Goal: Task Accomplishment & Management: Manage account settings

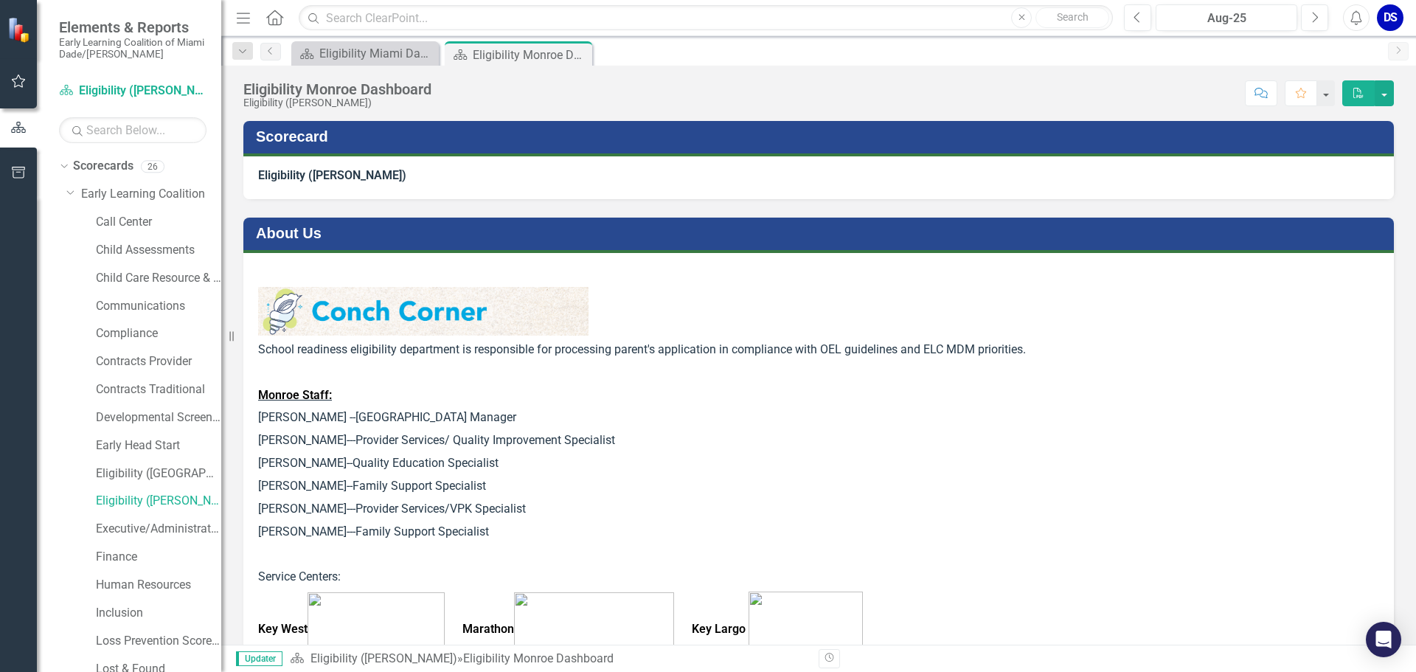
scroll to position [579, 0]
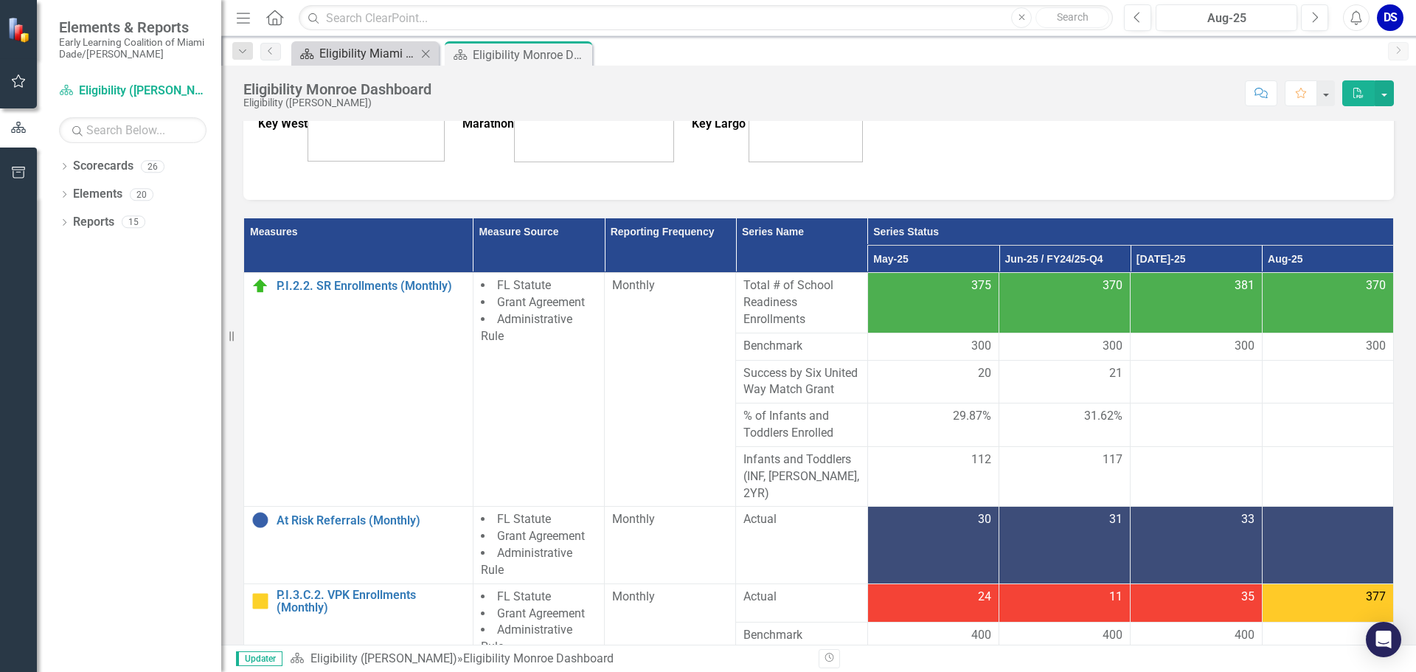
click at [329, 57] on div "Eligibility Miami Dade Dashboard" at bounding box center [367, 53] width 97 height 18
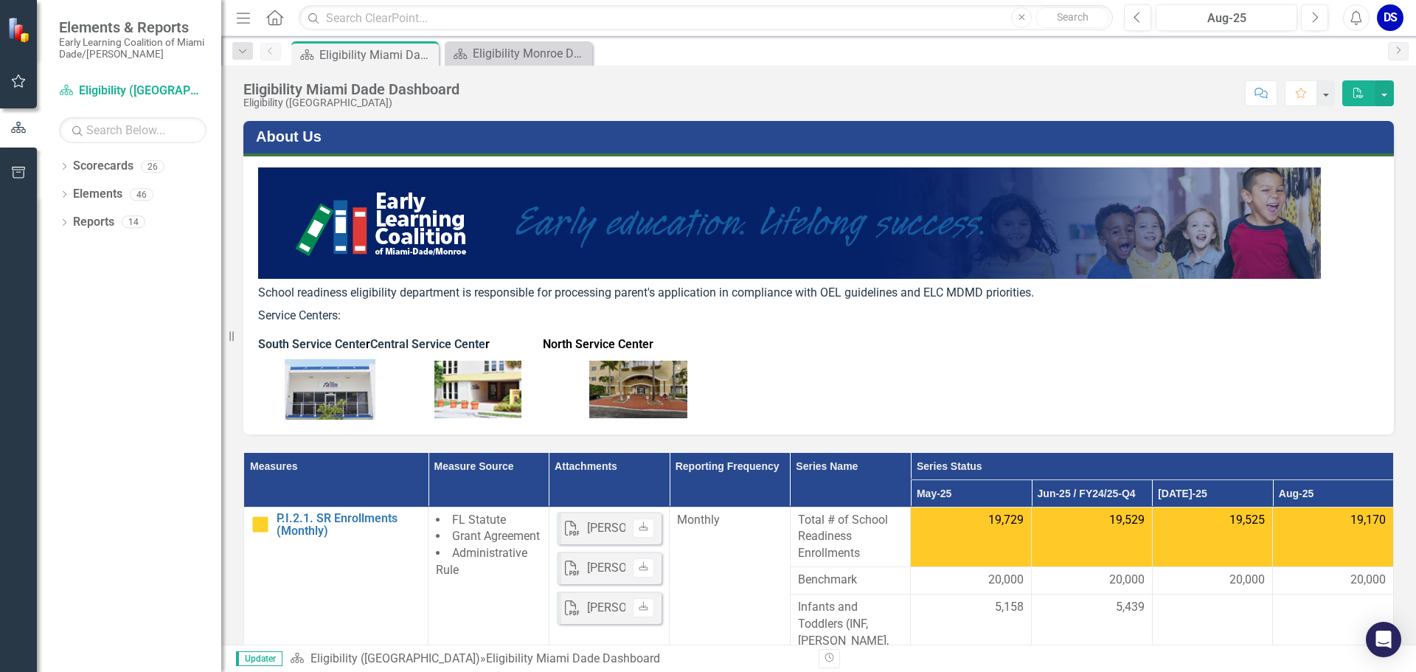
scroll to position [363, 0]
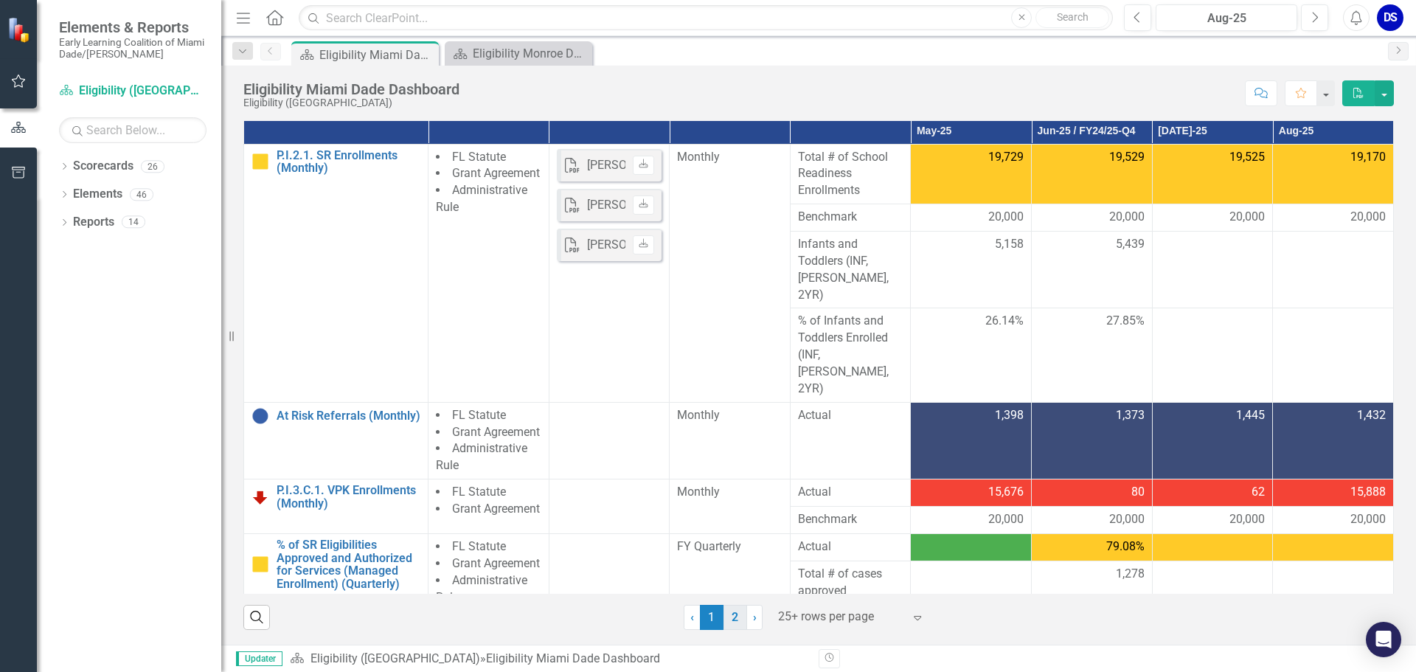
click at [732, 620] on link "2" at bounding box center [736, 617] width 24 height 25
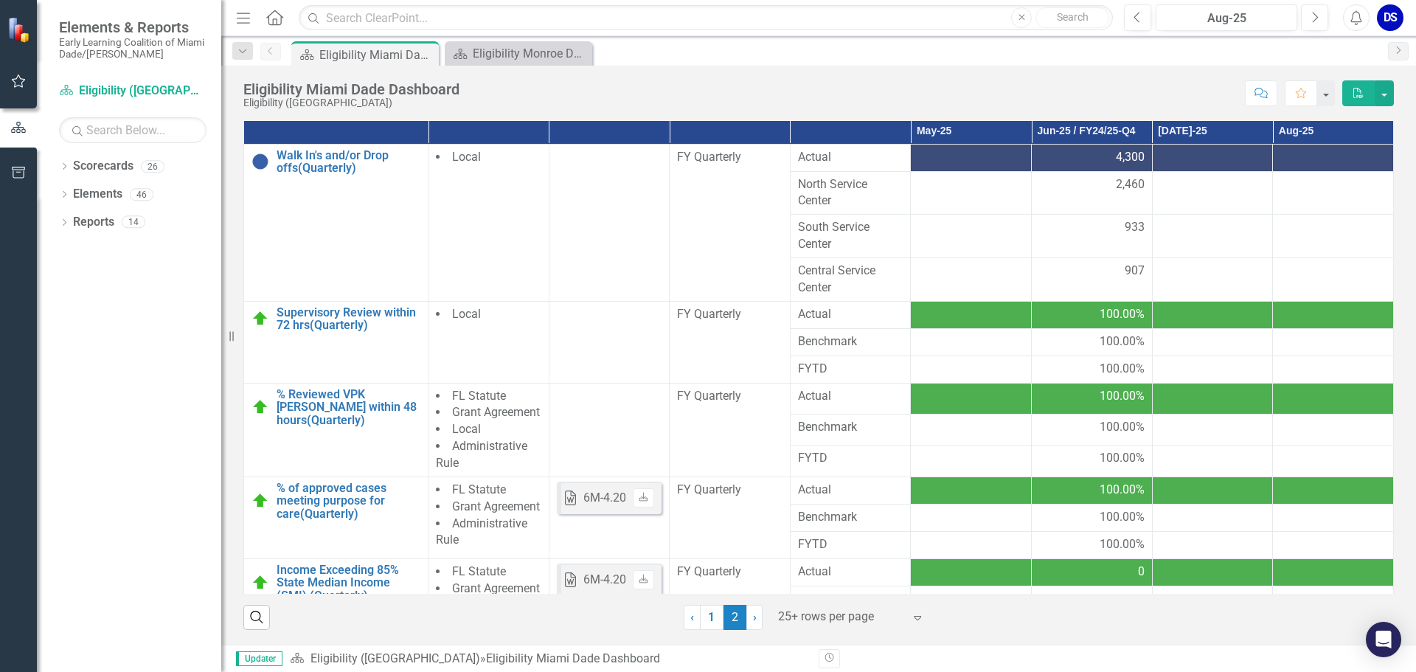
scroll to position [0, 0]
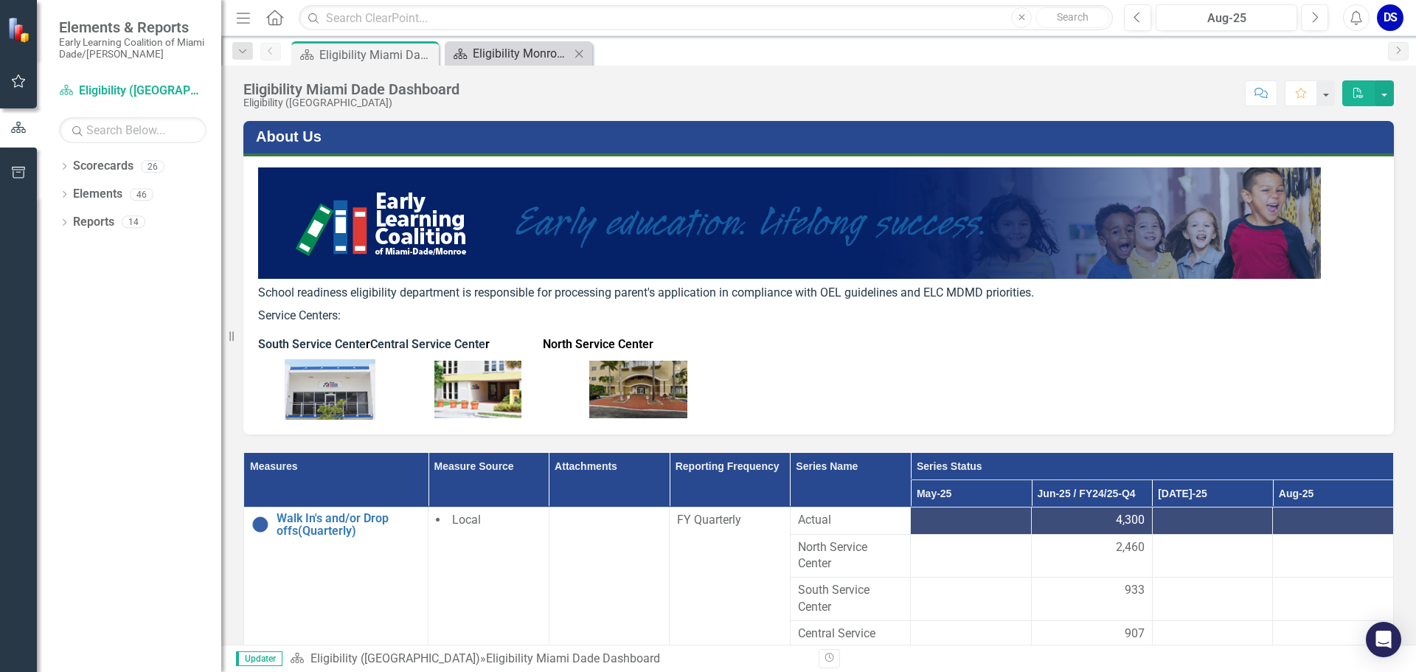
click at [518, 57] on div "Eligibility Monroe Dashboard" at bounding box center [521, 53] width 97 height 18
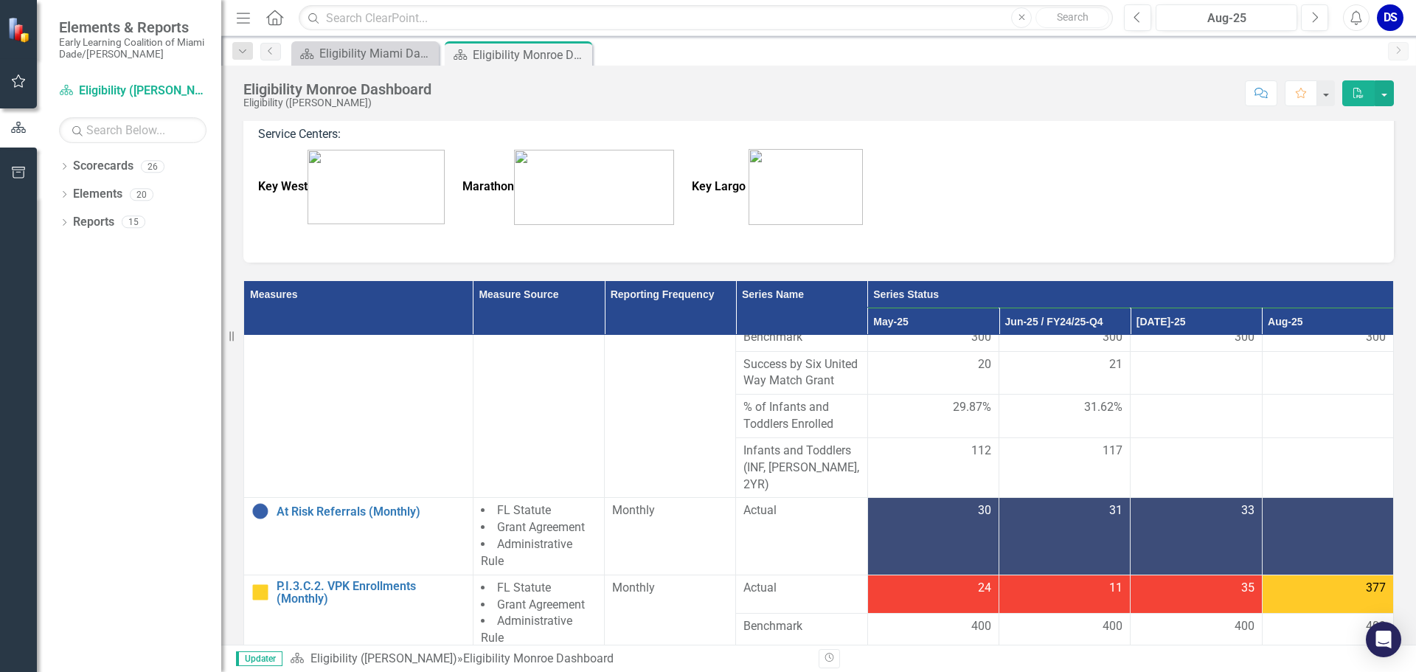
scroll to position [74, 0]
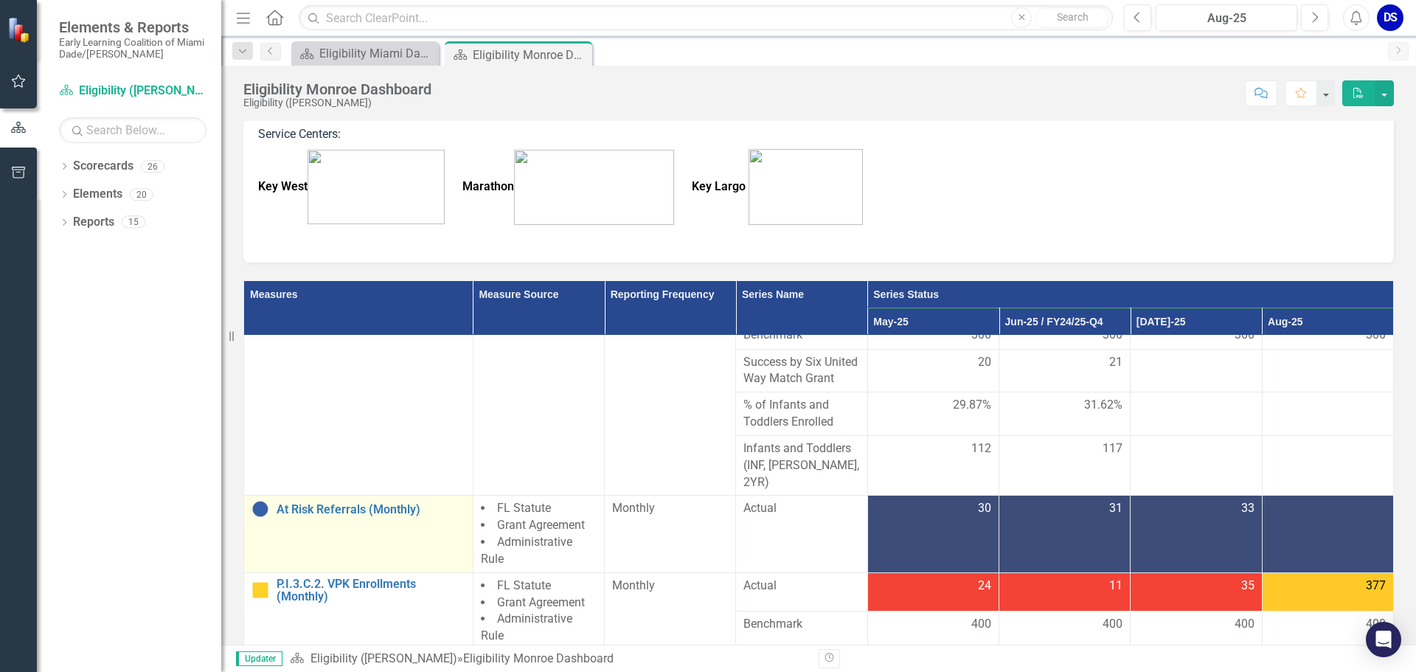
click at [344, 502] on div "At Risk Referrals (Monthly)" at bounding box center [359, 509] width 214 height 18
click at [351, 505] on link "At Risk Referrals (Monthly)" at bounding box center [371, 509] width 189 height 13
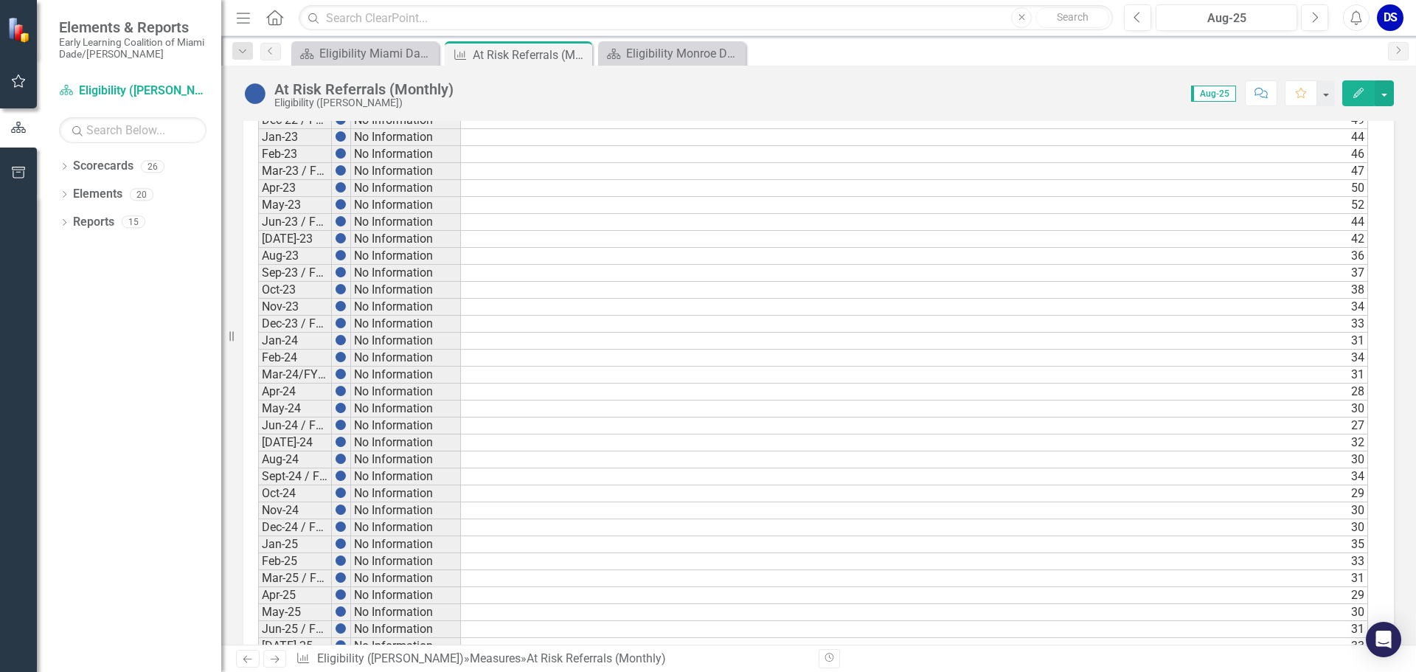
scroll to position [2213, 0]
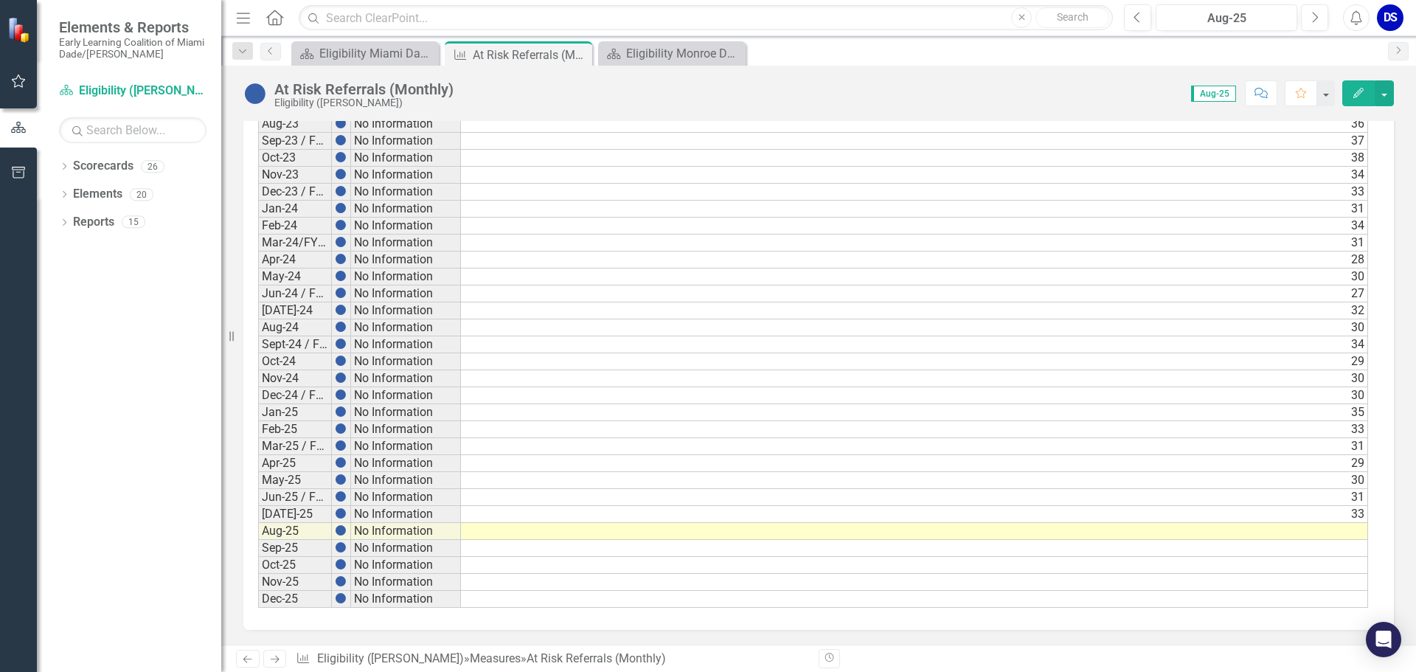
click at [1344, 530] on td at bounding box center [914, 531] width 907 height 17
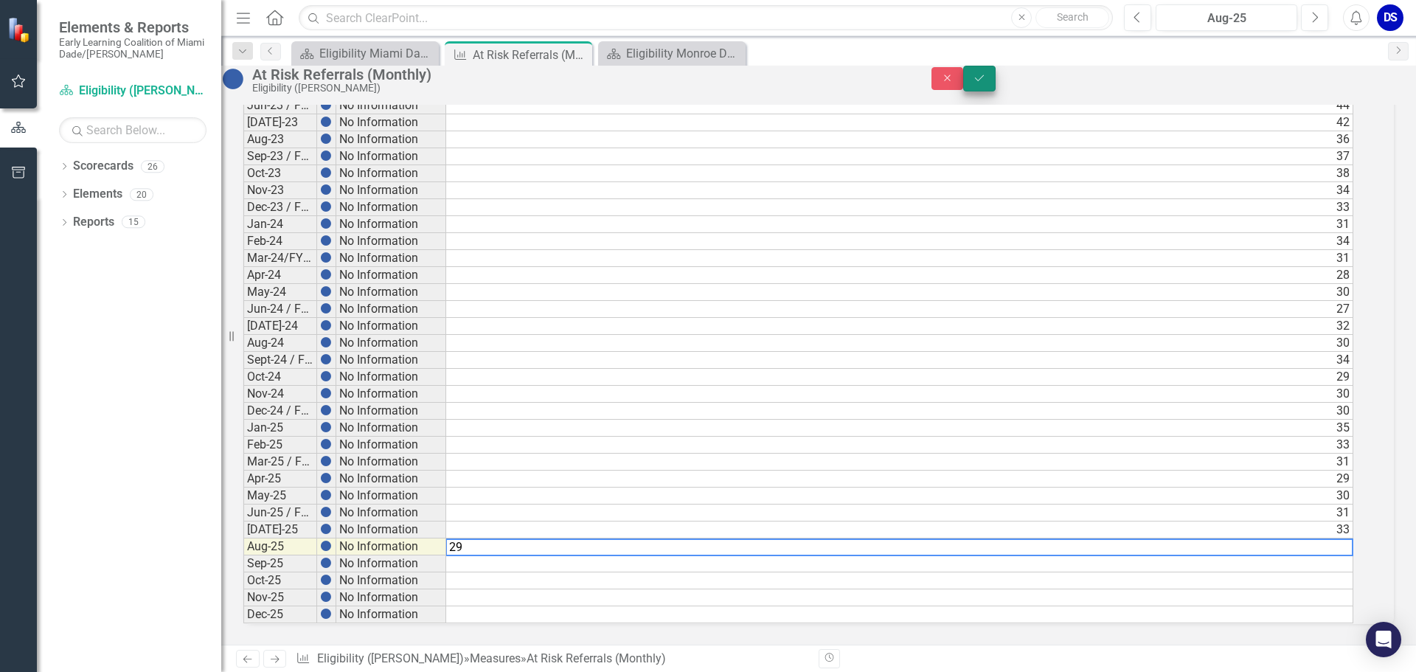
type textarea "29"
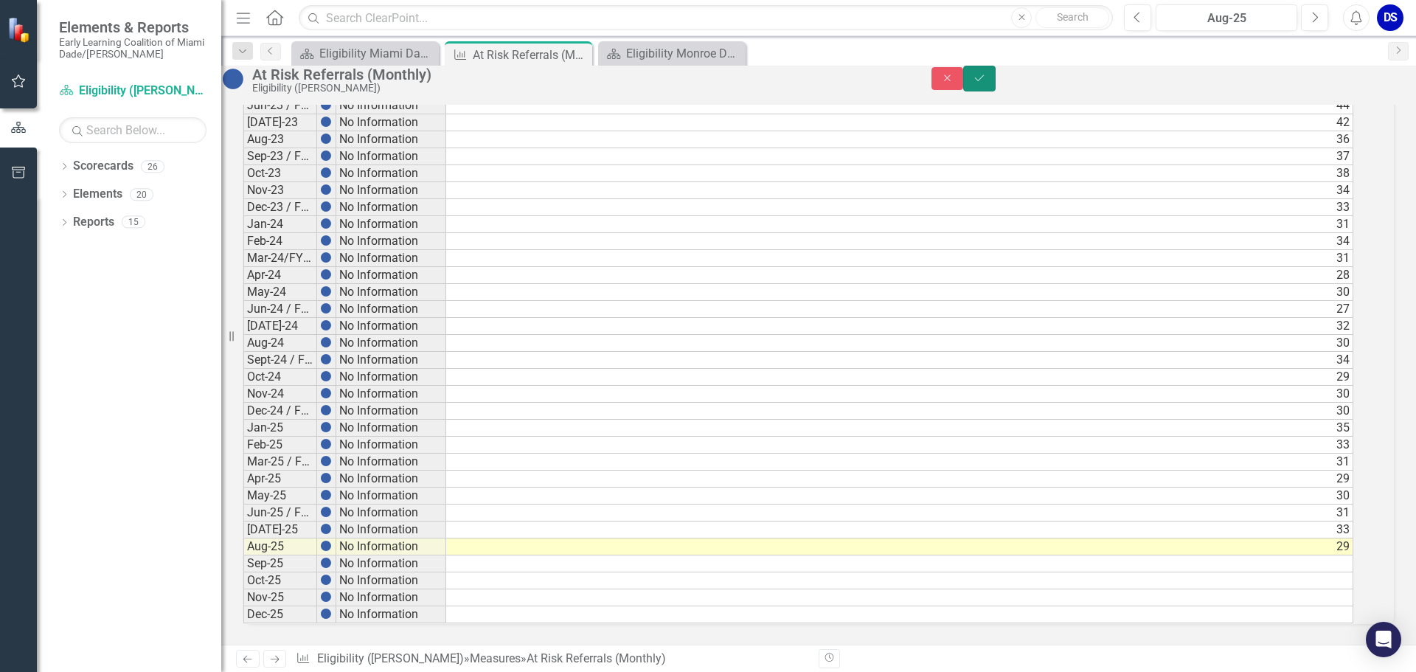
click at [986, 83] on icon "Save" at bounding box center [979, 78] width 13 height 10
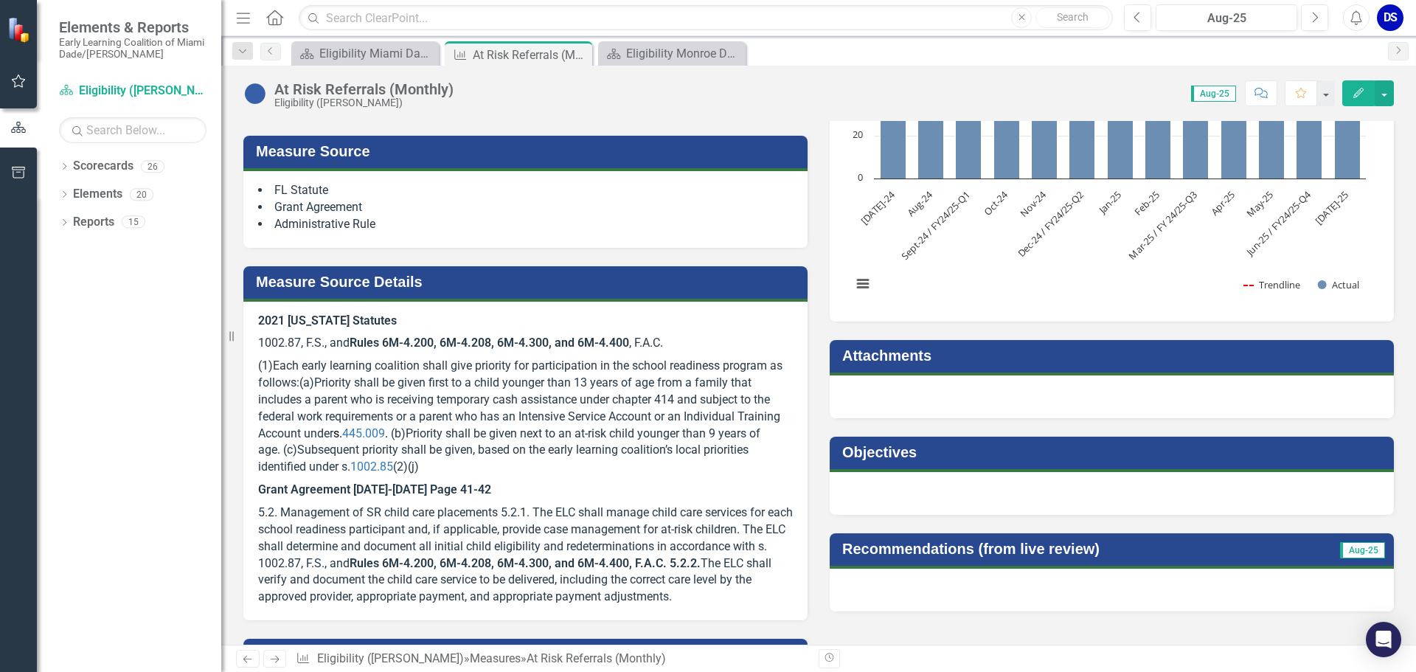
scroll to position [221, 0]
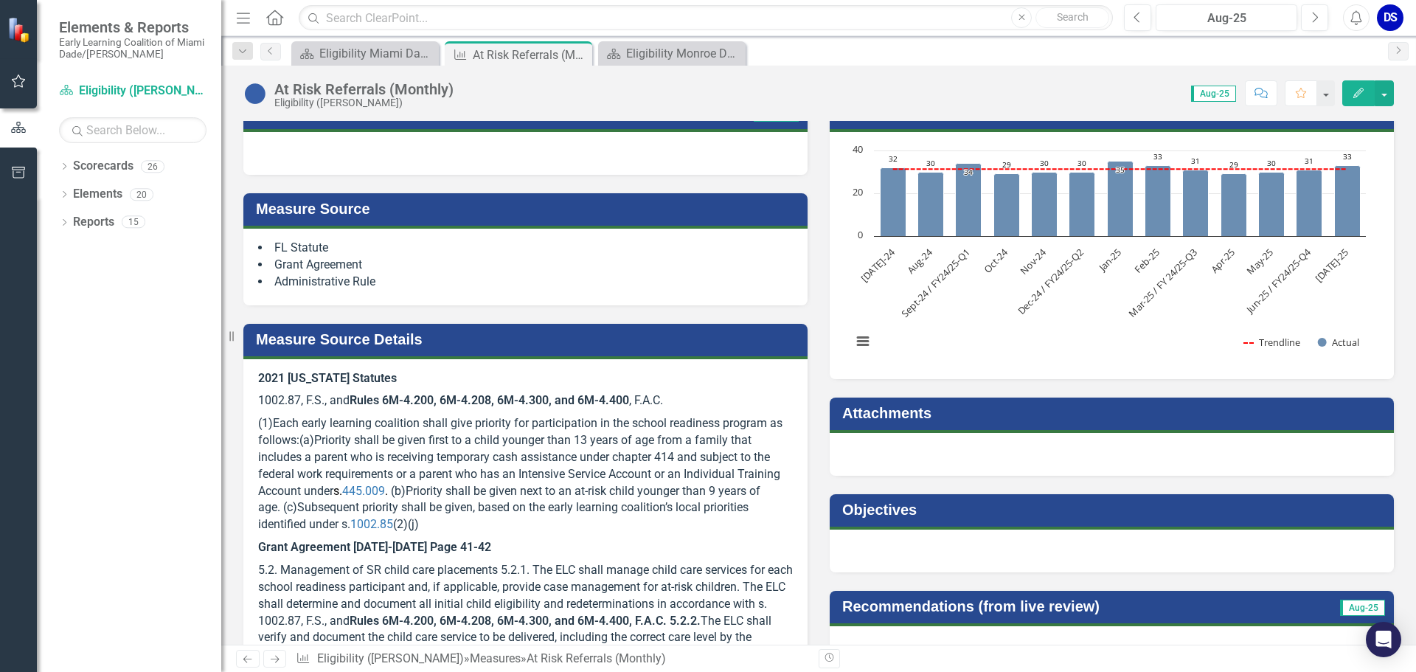
click at [950, 339] on rect "Interactive chart" at bounding box center [1109, 253] width 529 height 221
click at [934, 330] on rect "Interactive chart" at bounding box center [1109, 253] width 529 height 221
click at [934, 329] on rect "Interactive chart" at bounding box center [1109, 253] width 529 height 221
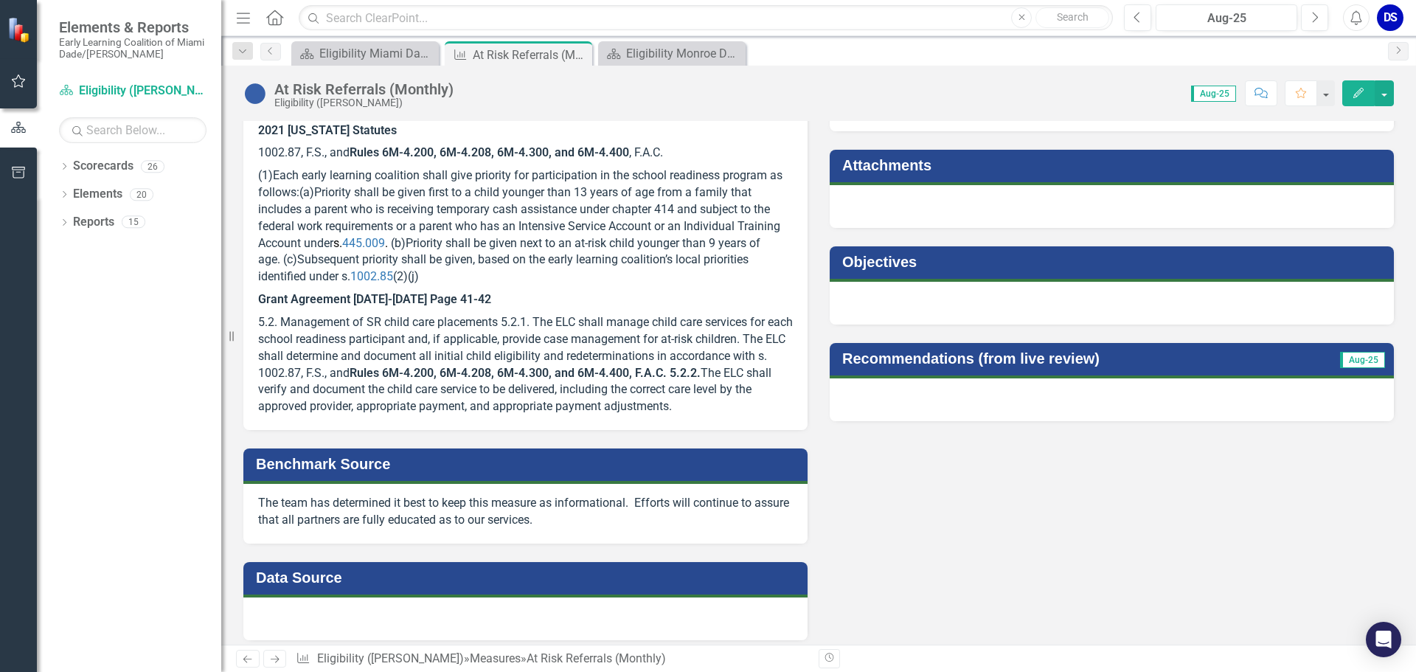
scroll to position [74, 0]
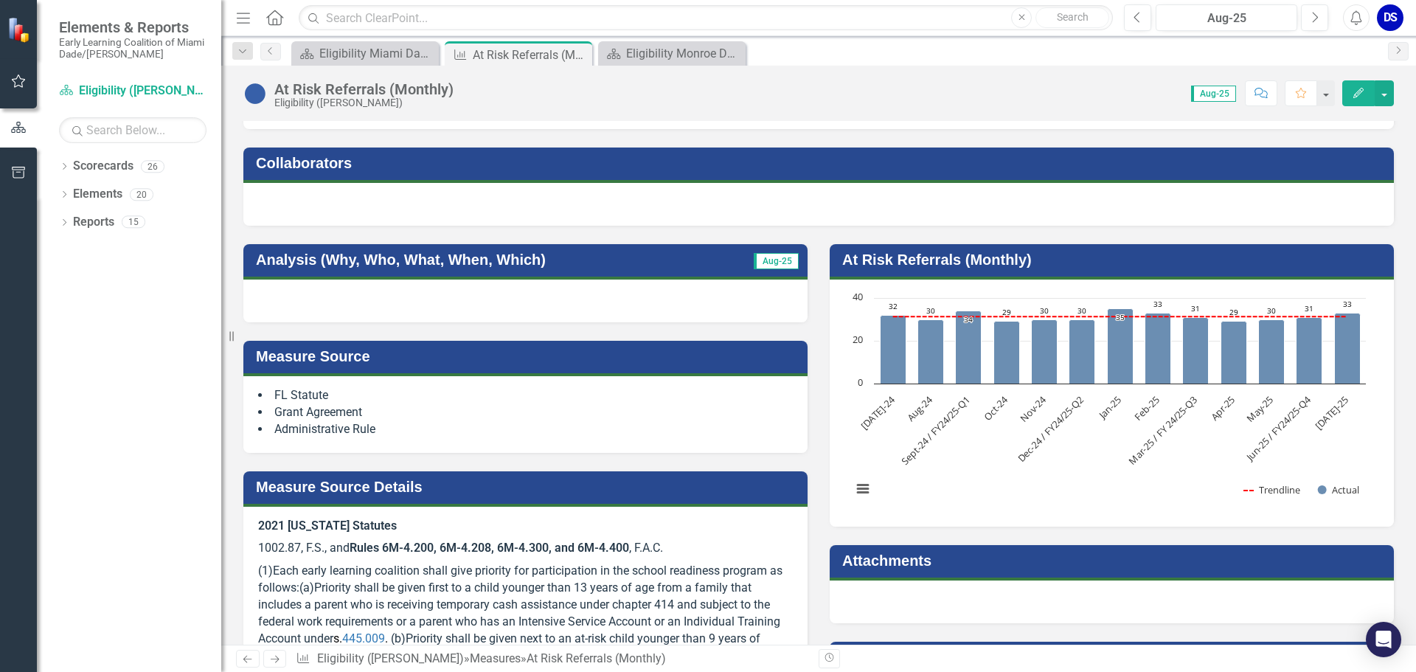
click at [955, 464] on rect "Interactive chart" at bounding box center [1109, 401] width 529 height 221
click at [579, 55] on icon at bounding box center [579, 55] width 8 height 8
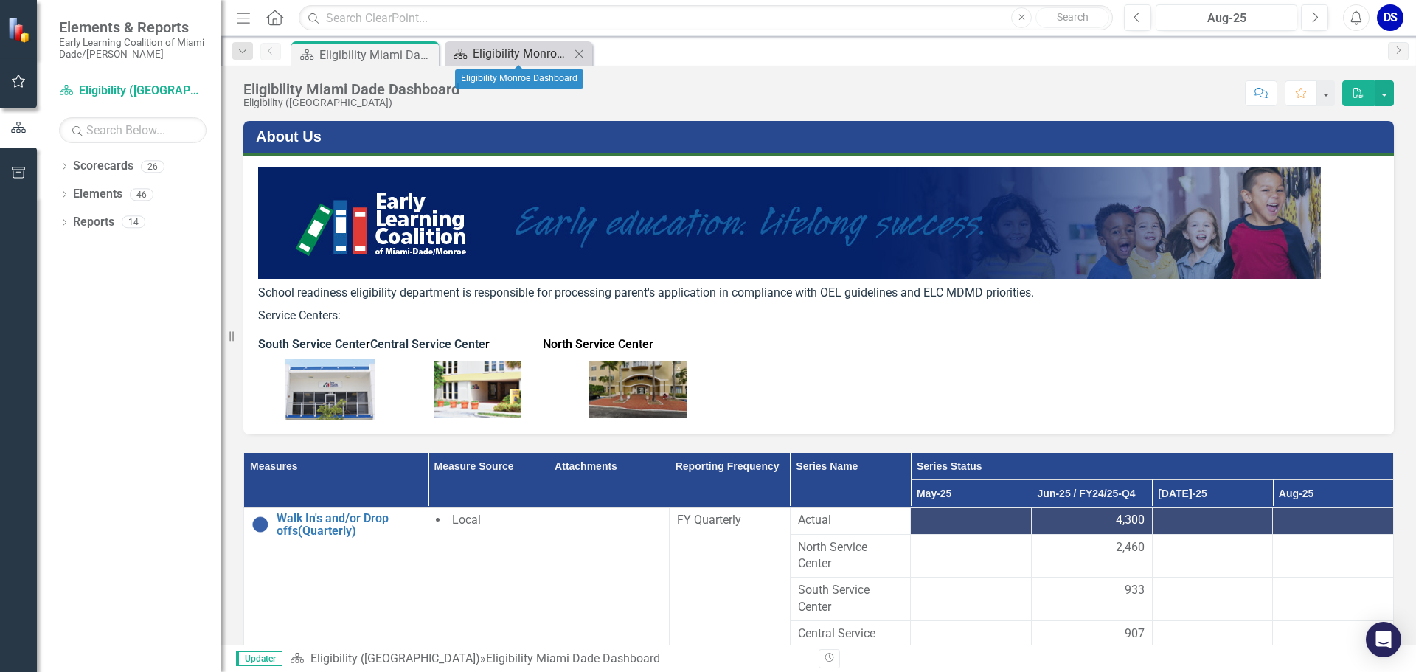
click at [519, 53] on div "Eligibility Monroe Dashboard" at bounding box center [521, 53] width 97 height 18
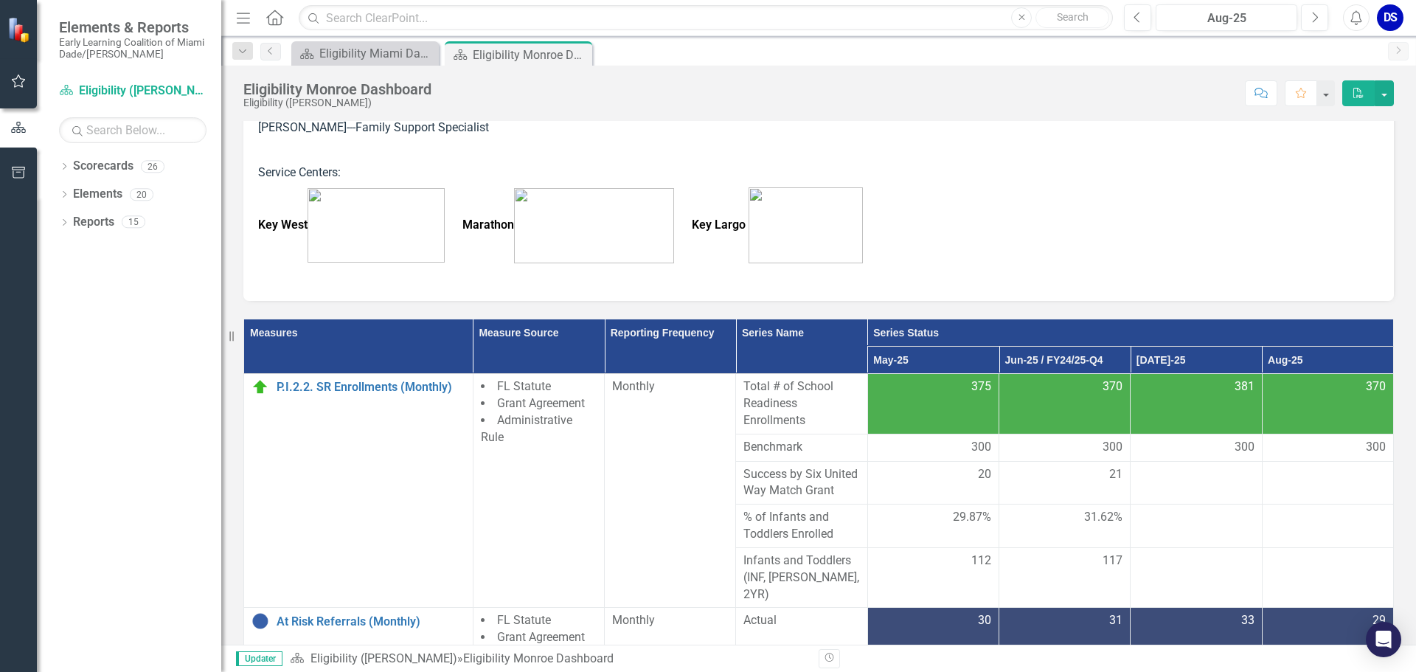
scroll to position [590, 0]
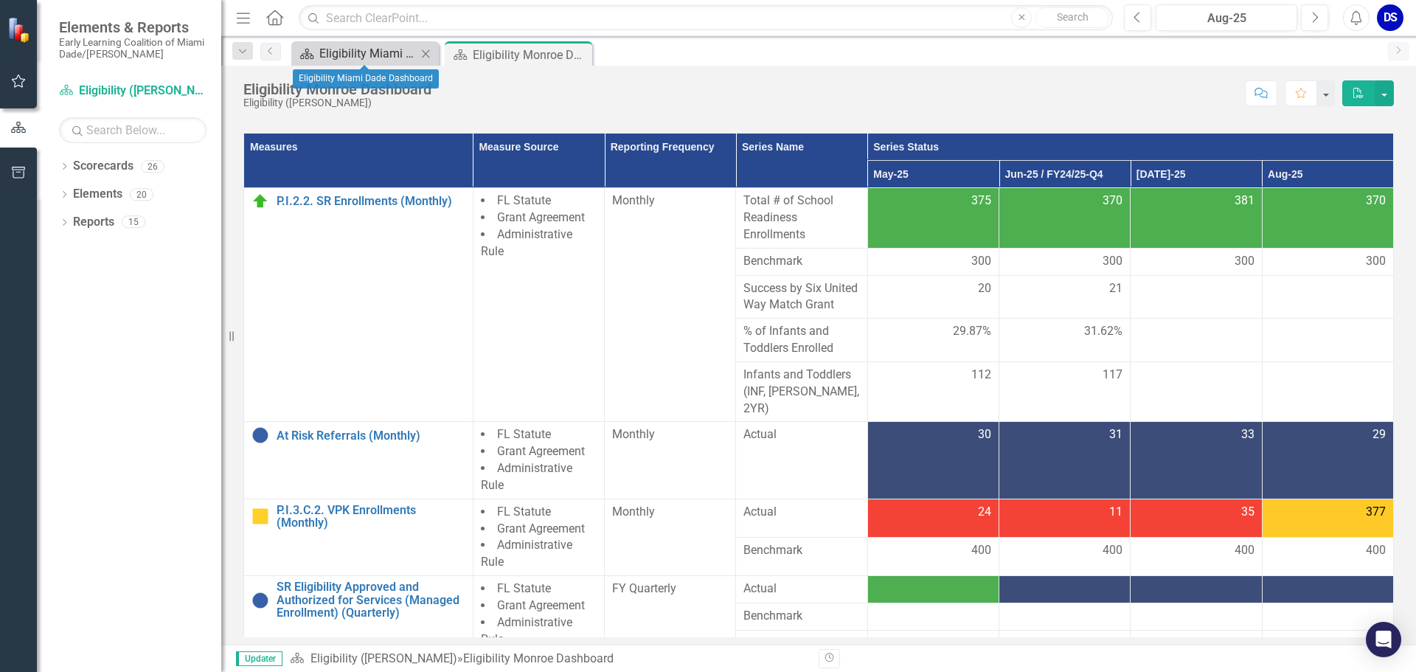
click at [388, 49] on div "Eligibility Miami Dade Dashboard" at bounding box center [367, 53] width 97 height 18
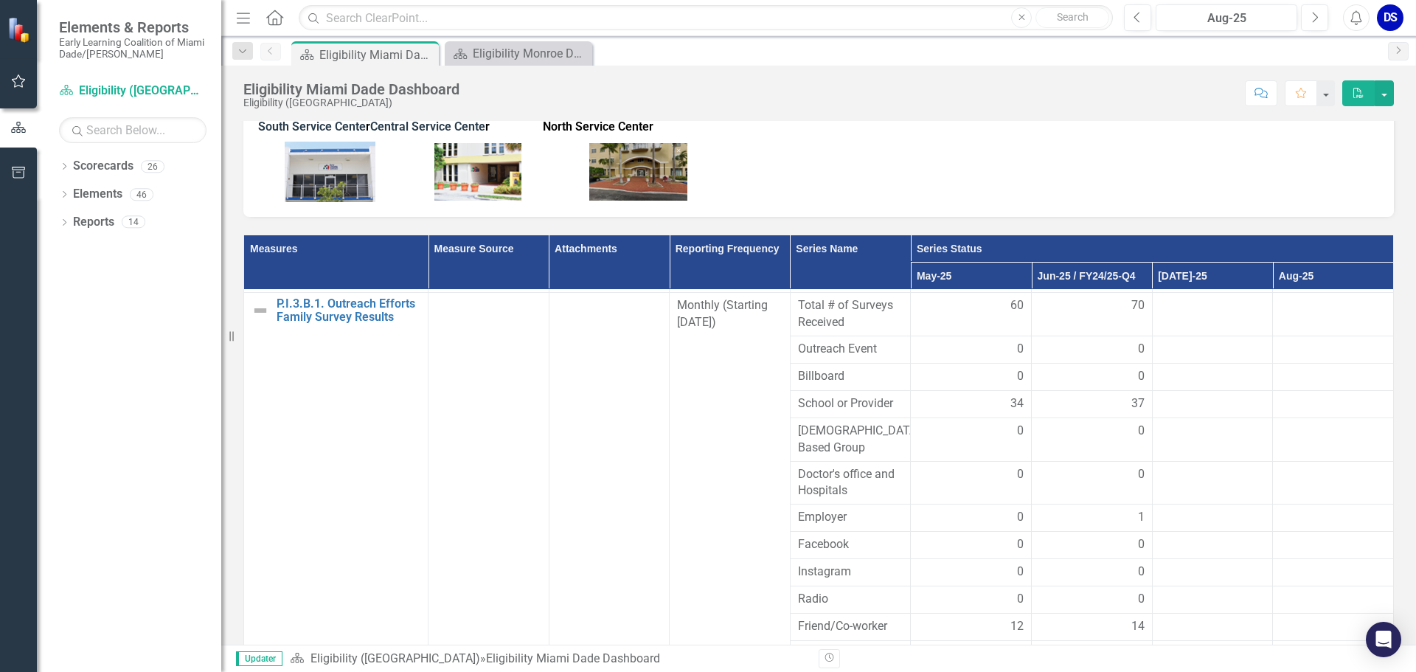
scroll to position [363, 0]
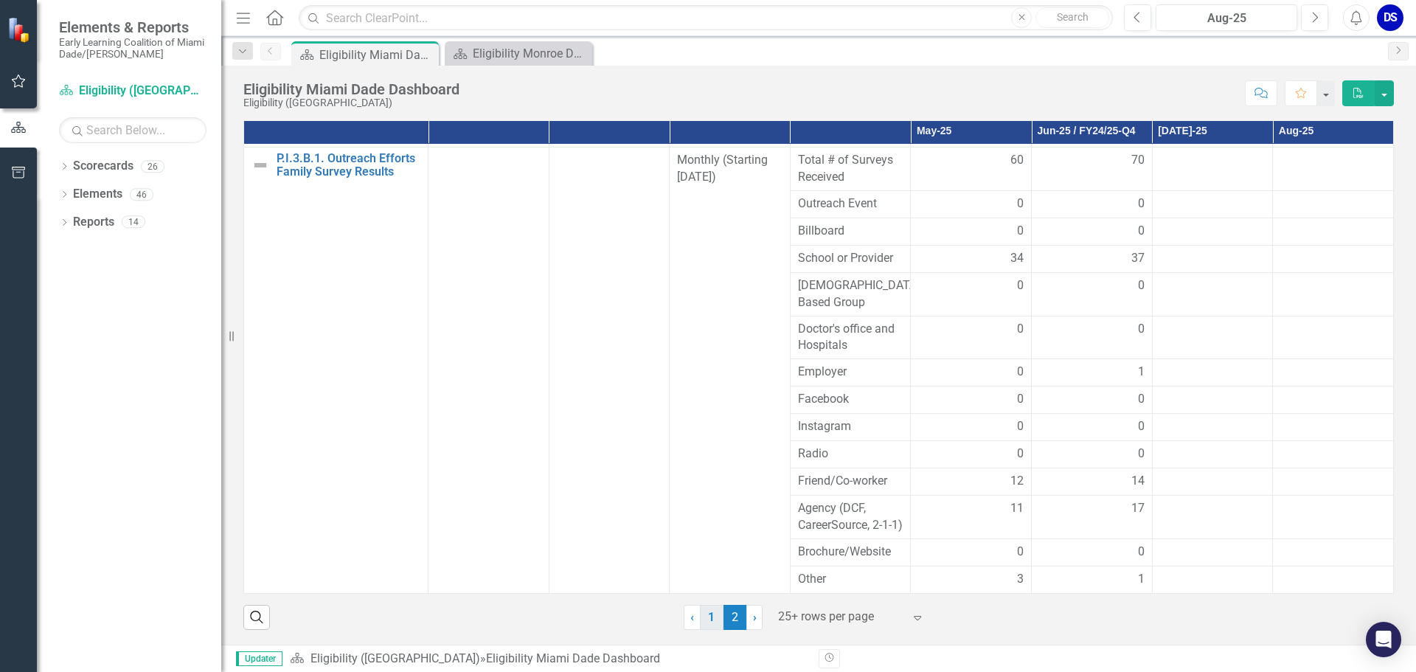
click at [701, 617] on link "1" at bounding box center [712, 617] width 24 height 25
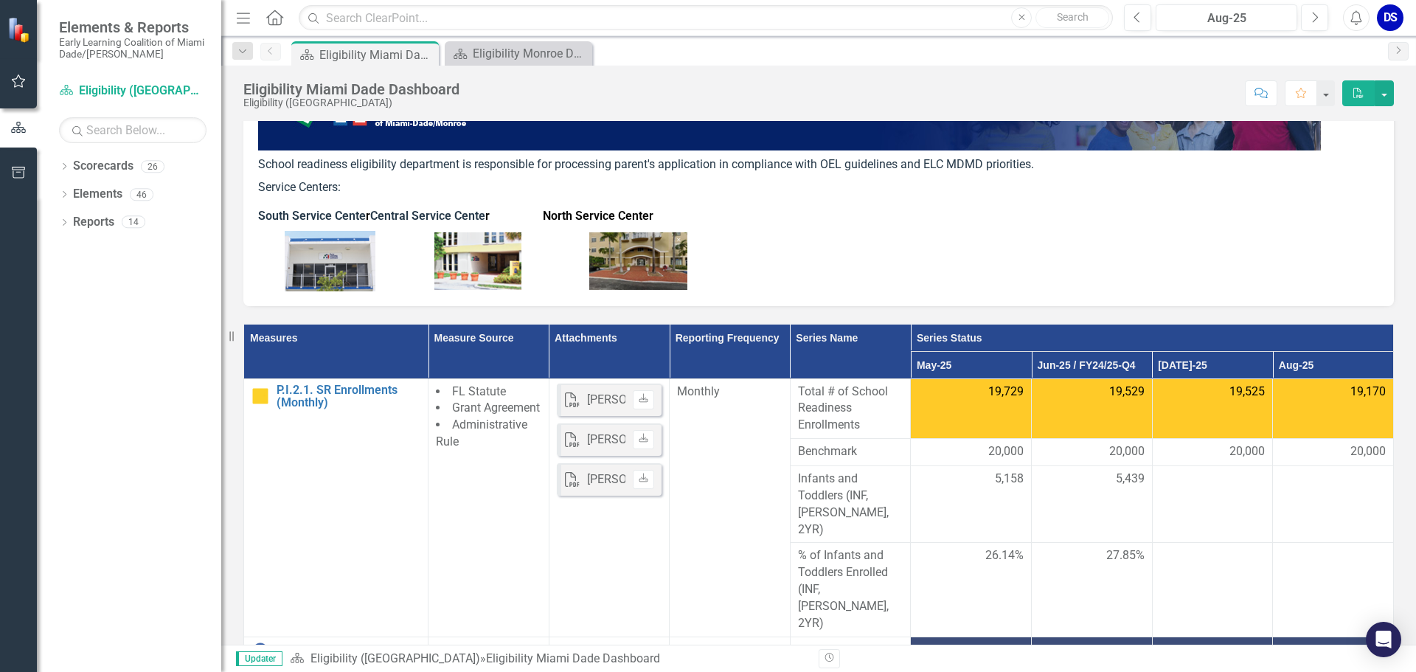
scroll to position [0, 0]
